Goal: Book appointment/travel/reservation

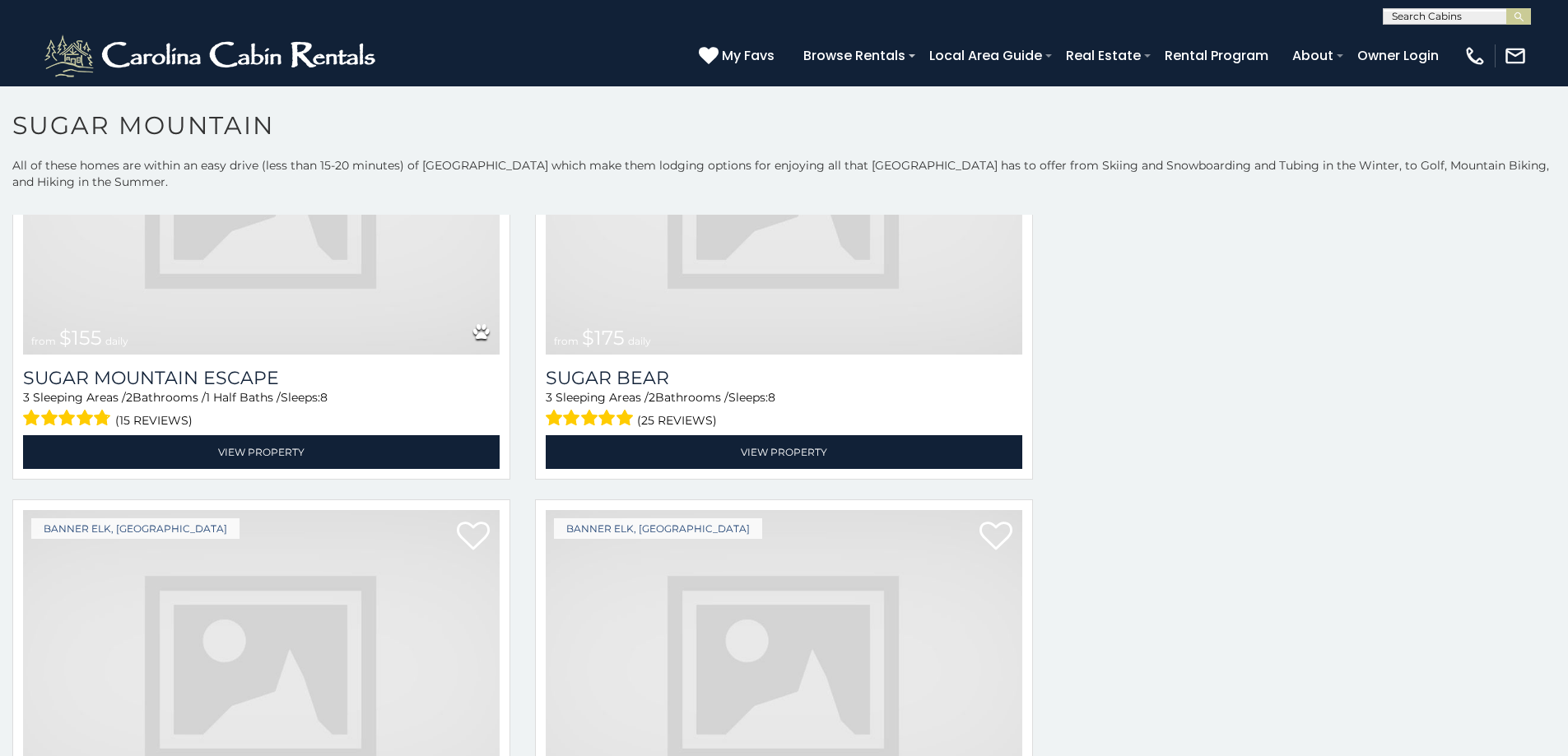
scroll to position [2395, 0]
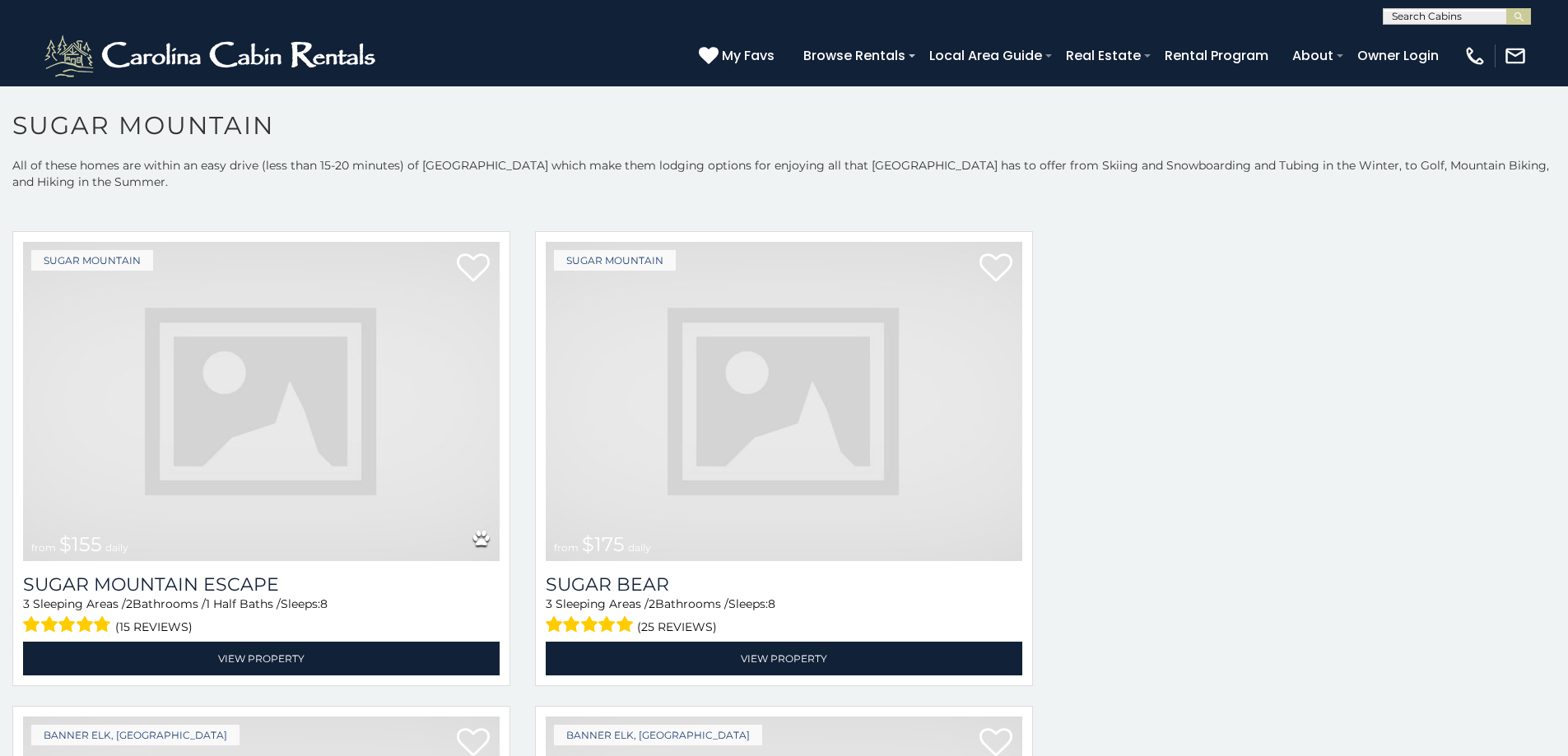
click at [418, 404] on img at bounding box center [261, 402] width 477 height 319
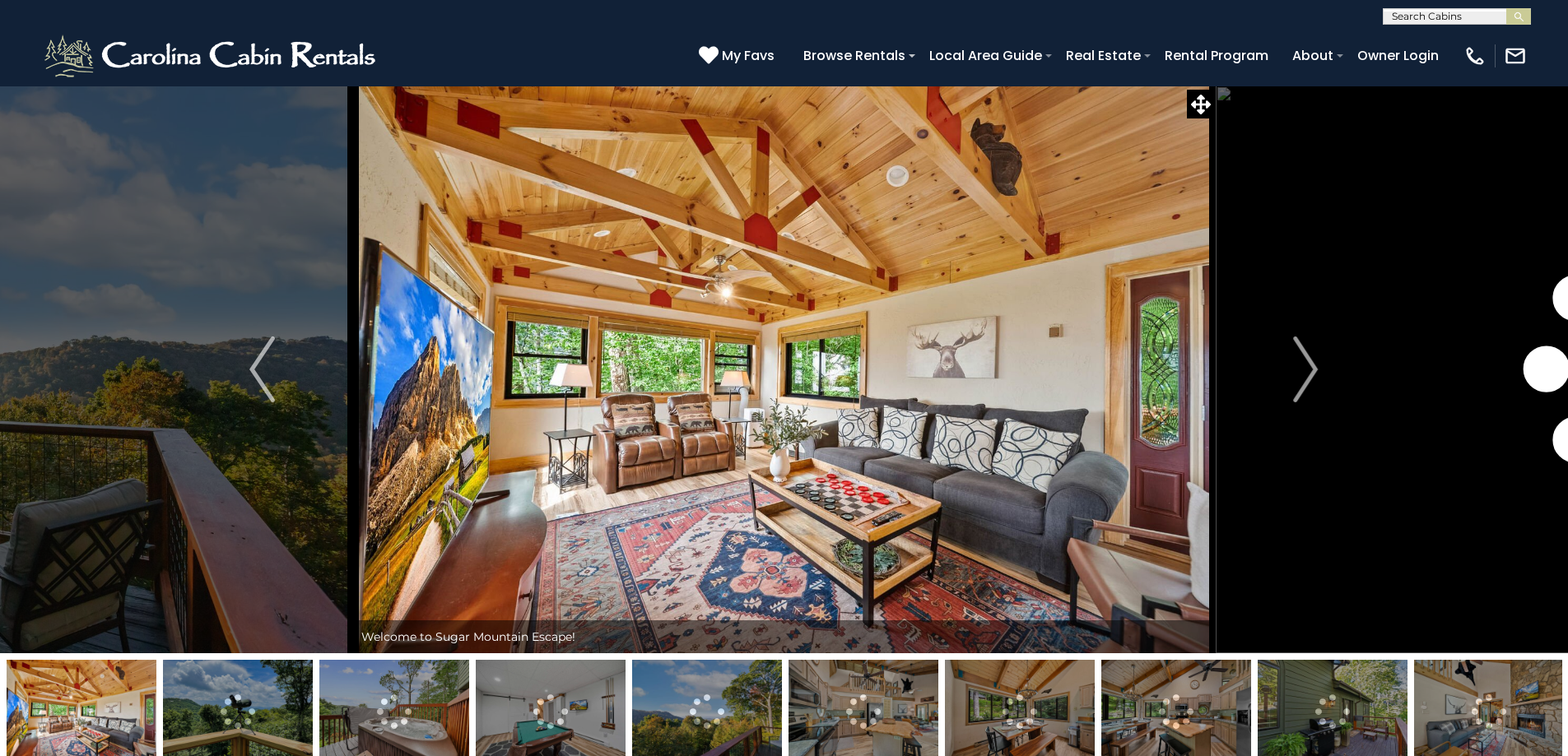
scroll to position [67, 0]
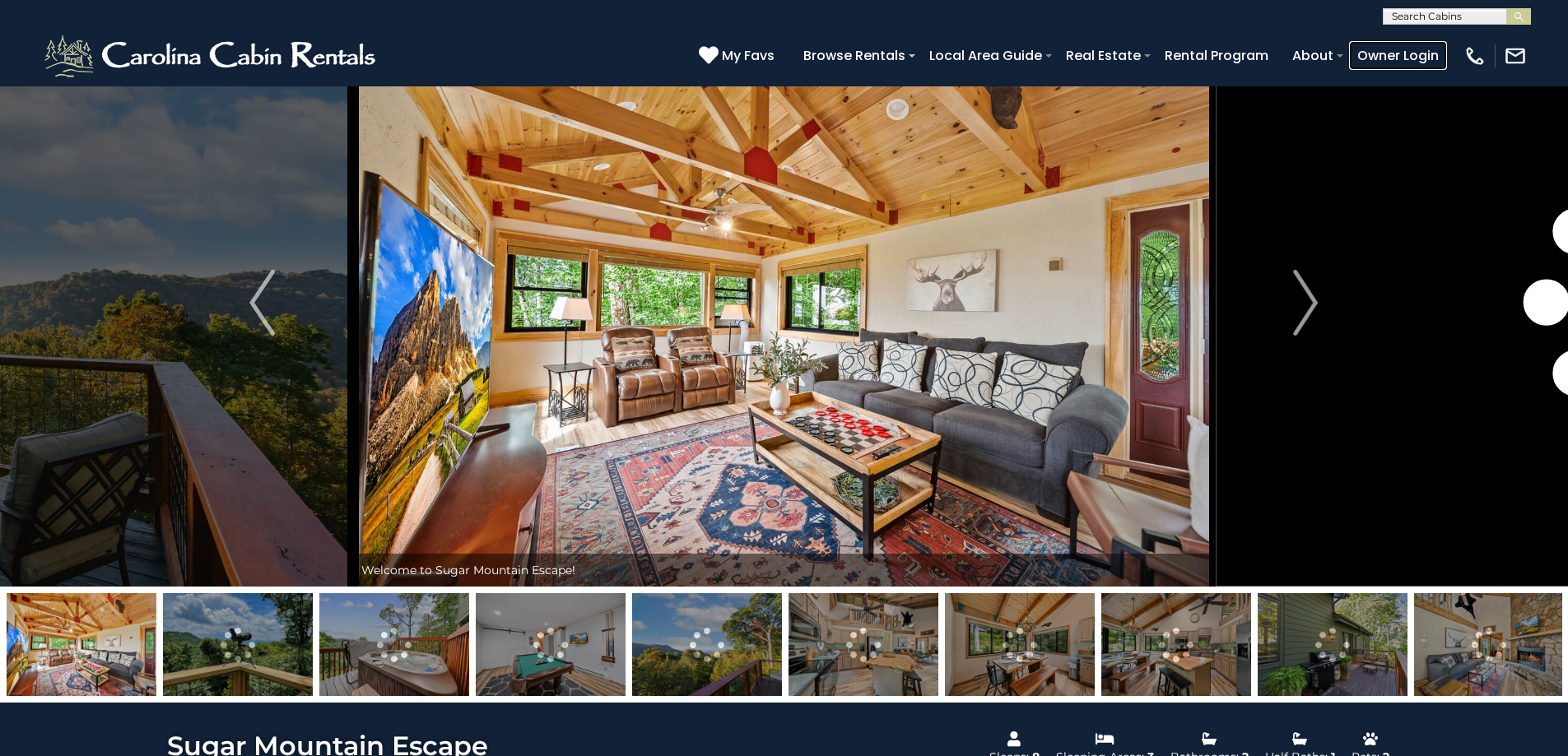
click at [1439, 49] on link "Owner Login" at bounding box center [1398, 55] width 98 height 29
